Goal: Task Accomplishment & Management: Complete application form

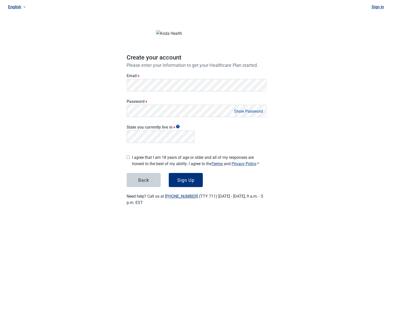
click at [134, 160] on label "I agree that I am 18 years of age or older and all of my responses are honest t…" at bounding box center [199, 160] width 134 height 13
click at [169, 173] on button "Sign Up" at bounding box center [186, 180] width 34 height 14
